Goal: Information Seeking & Learning: Find specific fact

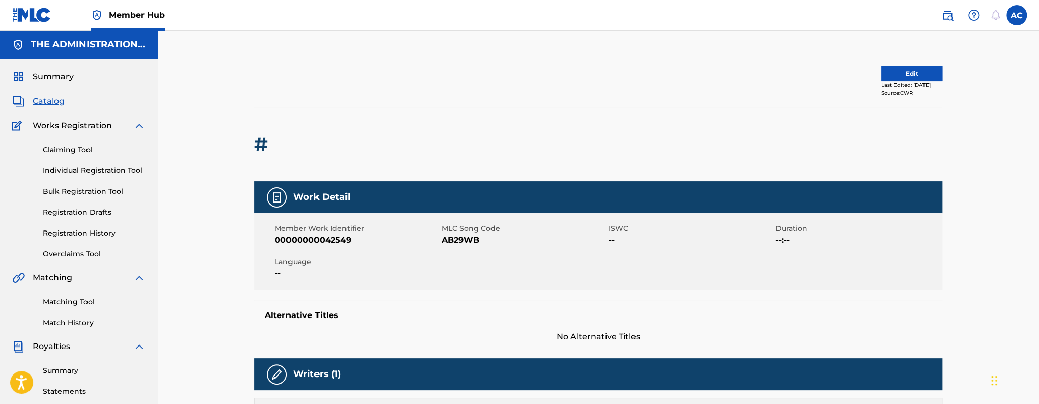
click at [55, 101] on span "Catalog" at bounding box center [49, 101] width 32 height 12
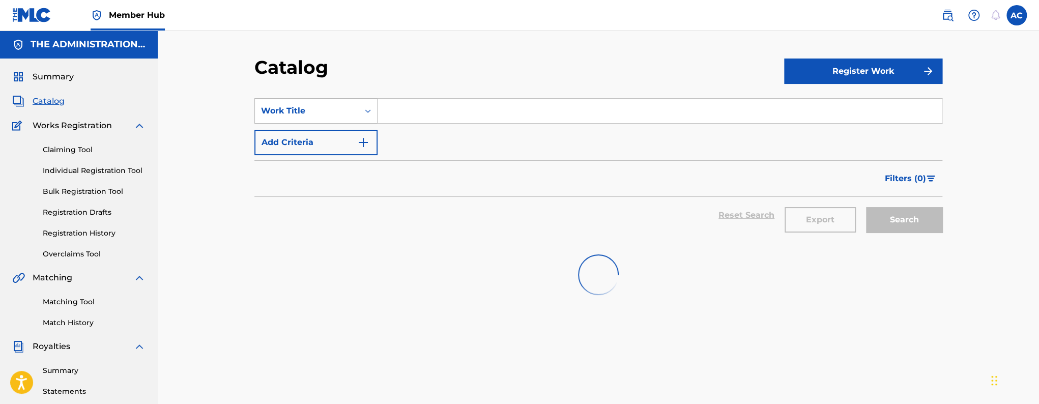
click at [346, 108] on div "Work Title" at bounding box center [307, 111] width 92 height 12
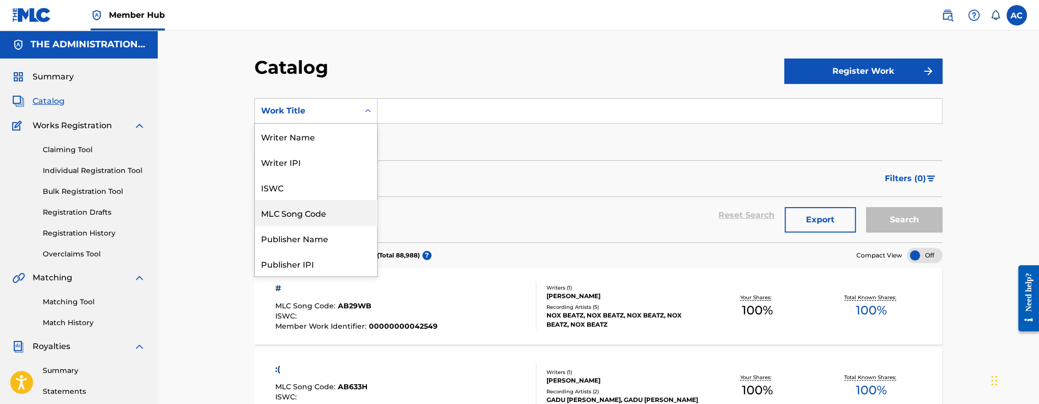
click at [321, 219] on div "MLC Song Code" at bounding box center [316, 212] width 122 height 25
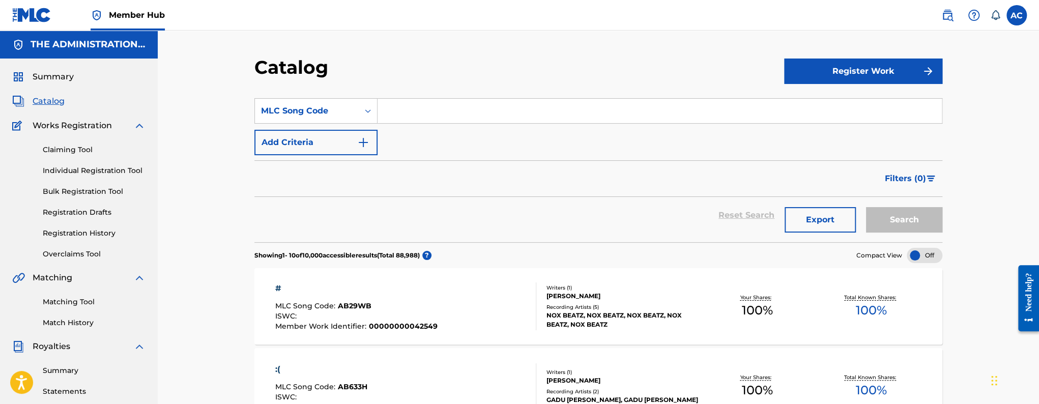
click at [405, 118] on input "Search Form" at bounding box center [660, 111] width 564 height 24
paste input "UA8JIB"
type input "UA8JIB"
click at [866, 207] on button "Search" at bounding box center [904, 219] width 76 height 25
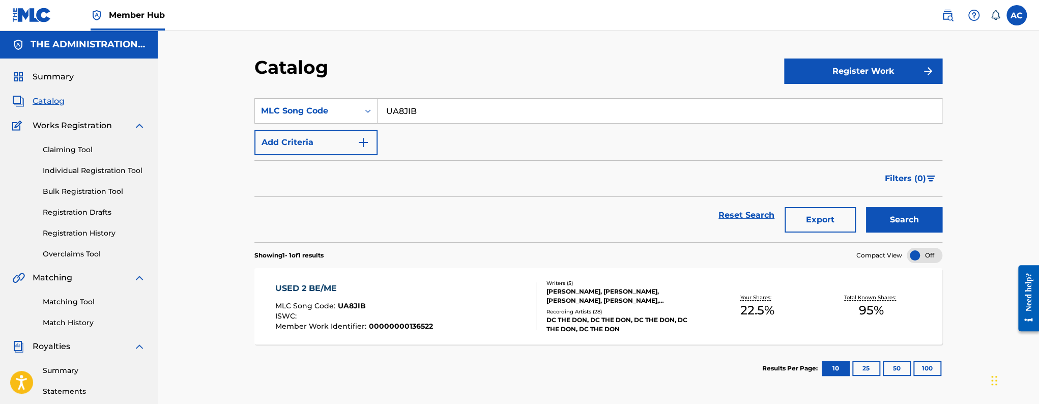
click at [496, 302] on div "USED 2 BE/ME MLC Song Code : UA8JIB ISWC : Member Work Identifier : 00000000136…" at bounding box center [406, 306] width 262 height 48
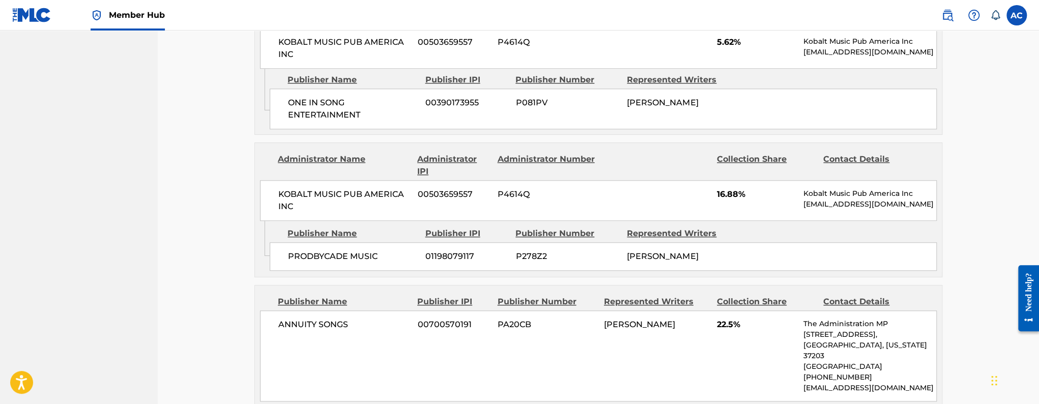
scroll to position [656, 0]
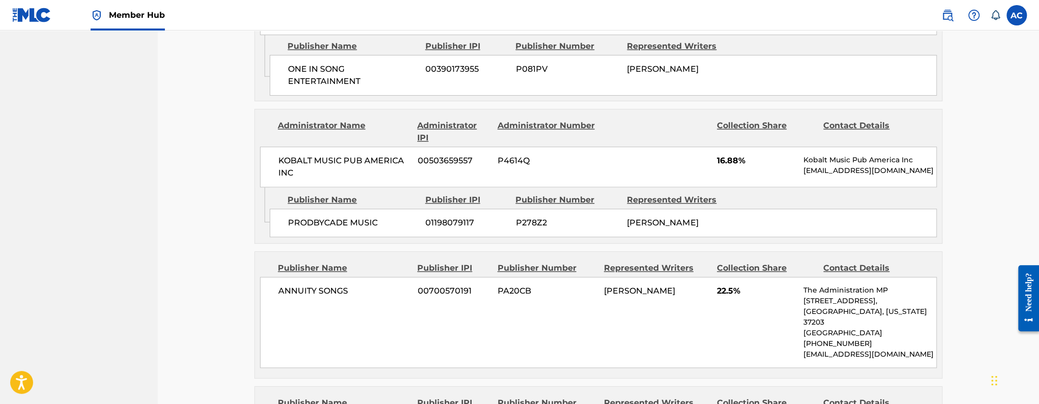
drag, startPoint x: 604, startPoint y: 295, endPoint x: 665, endPoint y: 308, distance: 62.6
click at [665, 308] on div "ANNUITY SONGS 00700570191 PA20CB [PERSON_NAME] 22.5% The Administration MP [STR…" at bounding box center [598, 322] width 677 height 91
copy span "[PERSON_NAME]"
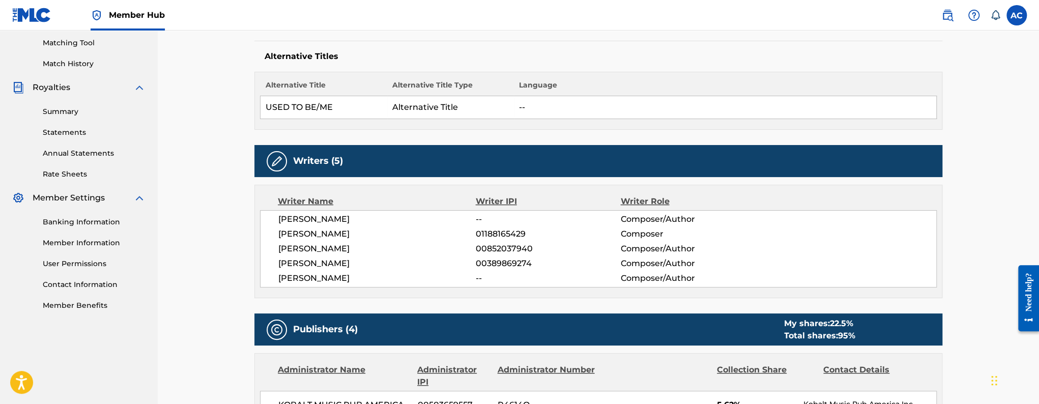
scroll to position [0, 0]
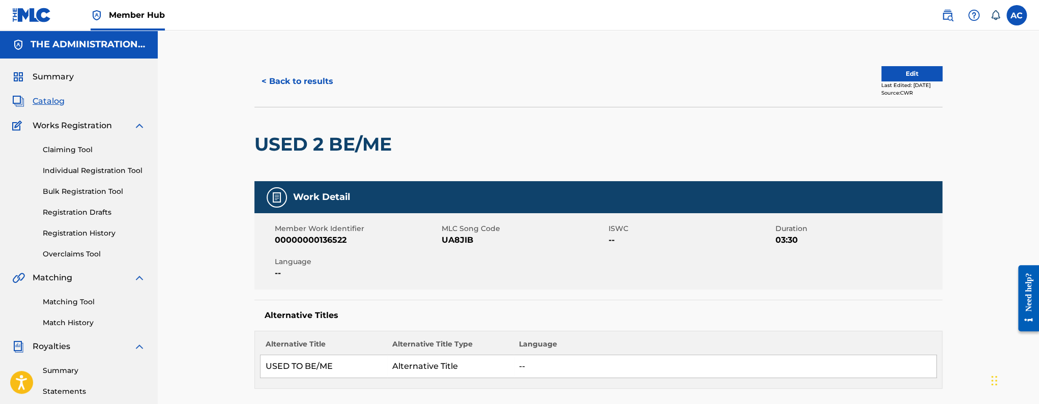
click at [451, 239] on span "UA8JIB" at bounding box center [524, 240] width 164 height 12
copy span "UA8JIB"
click at [307, 154] on h2 "USED 2 BE/ME" at bounding box center [325, 144] width 143 height 23
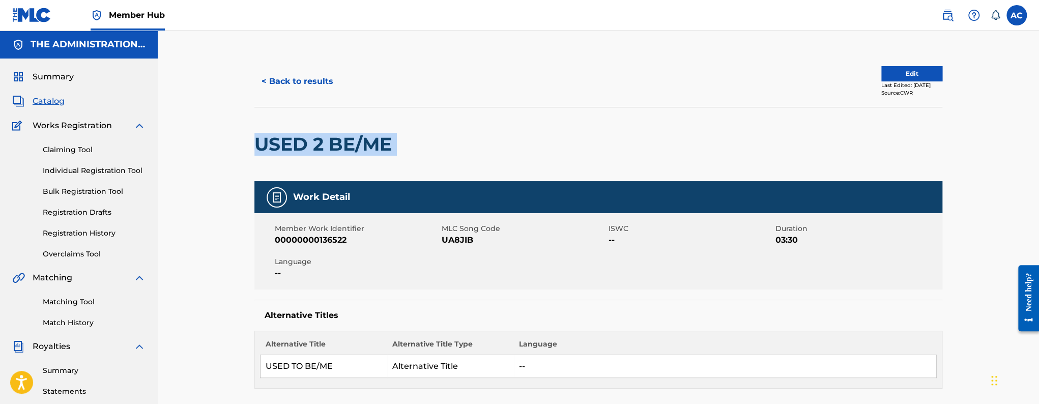
click at [307, 154] on h2 "USED 2 BE/ME" at bounding box center [325, 144] width 143 height 23
copy div "USED 2 BE/ME"
